Goal: Navigation & Orientation: Understand site structure

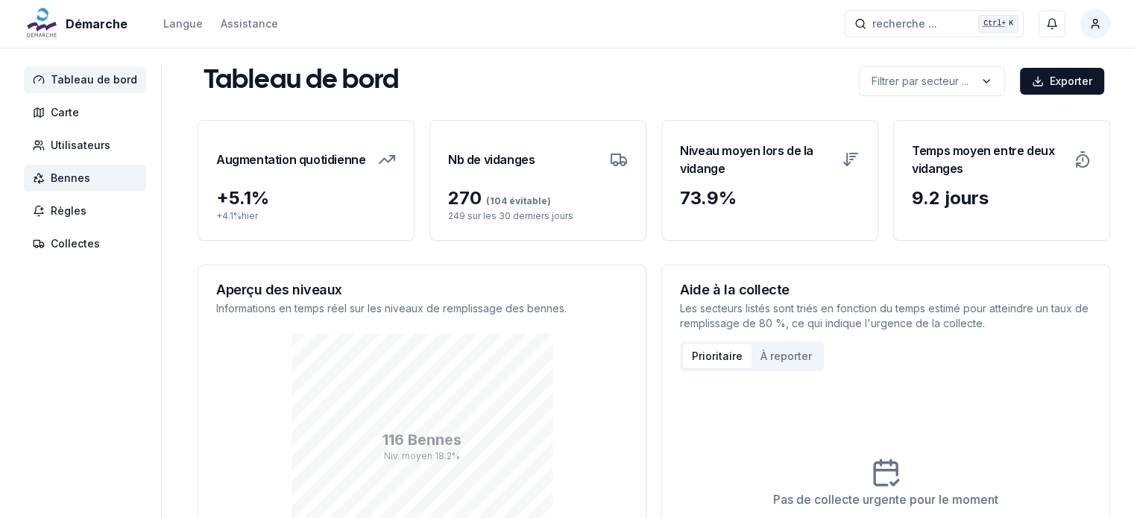
click at [72, 173] on span "Bennes" at bounding box center [71, 178] width 40 height 15
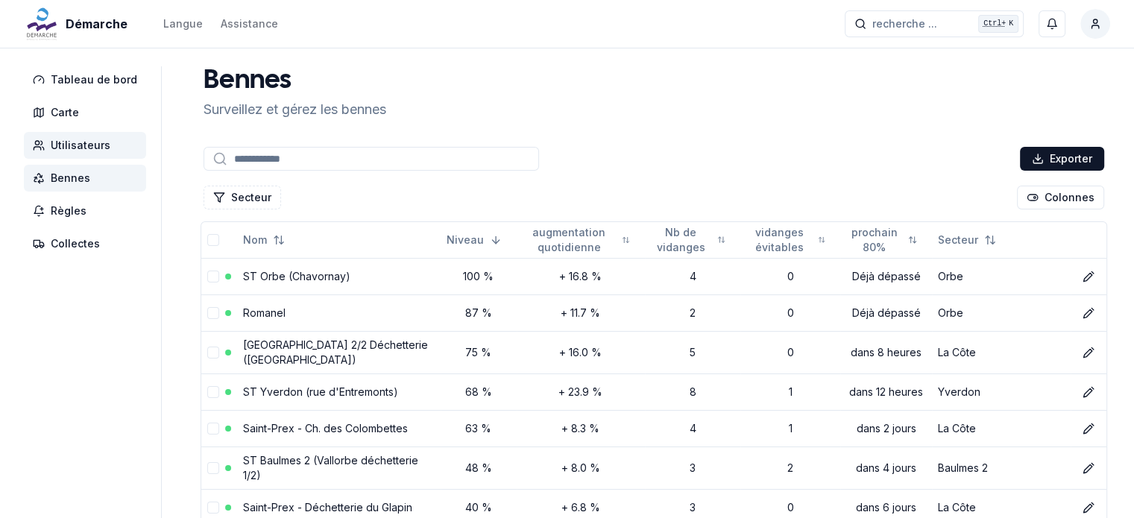
click at [78, 154] on span "Utilisateurs" at bounding box center [85, 145] width 122 height 27
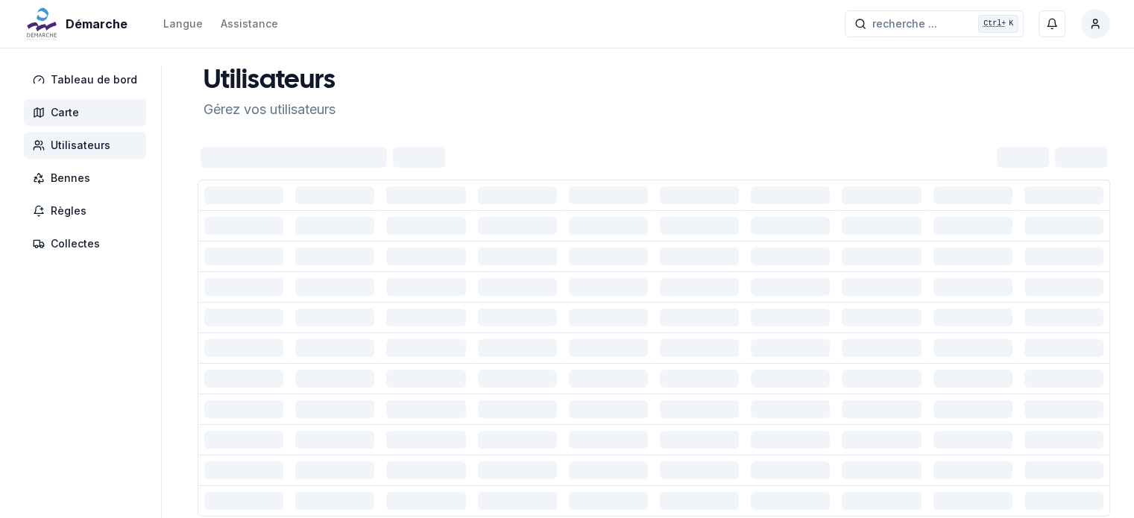
click at [64, 114] on span "Carte" at bounding box center [65, 112] width 28 height 15
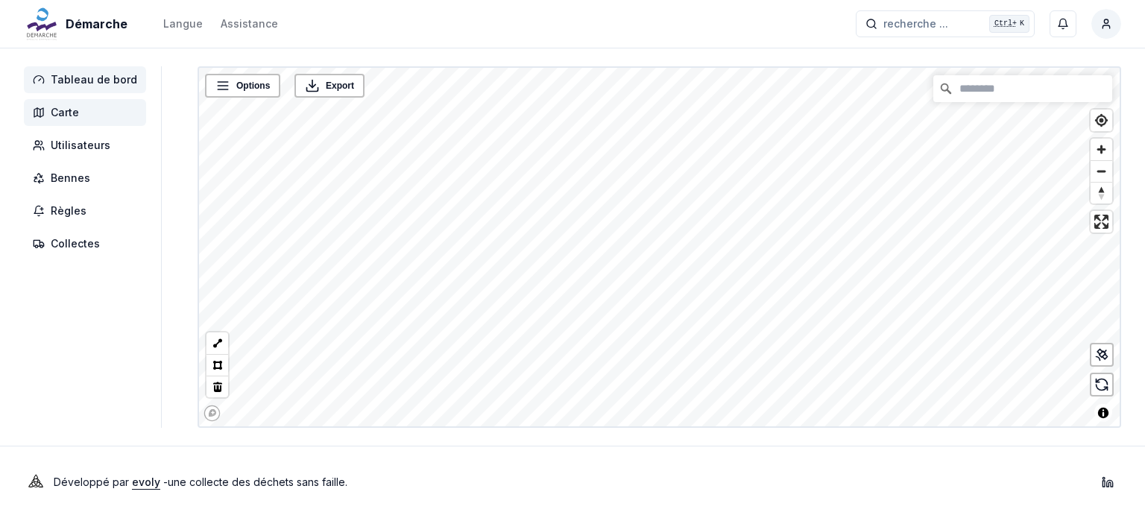
click at [69, 86] on span "Tableau de bord" at bounding box center [94, 79] width 86 height 15
